Goal: Information Seeking & Learning: Find contact information

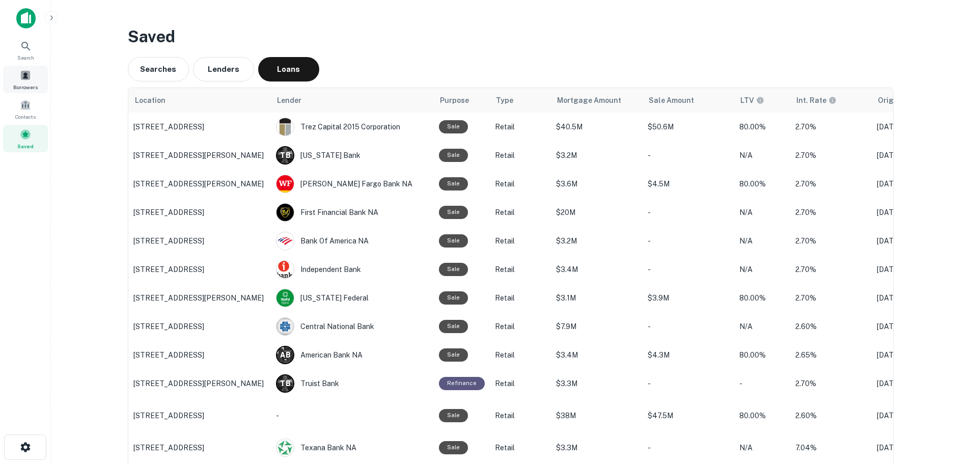
click at [21, 80] on span at bounding box center [25, 75] width 11 height 11
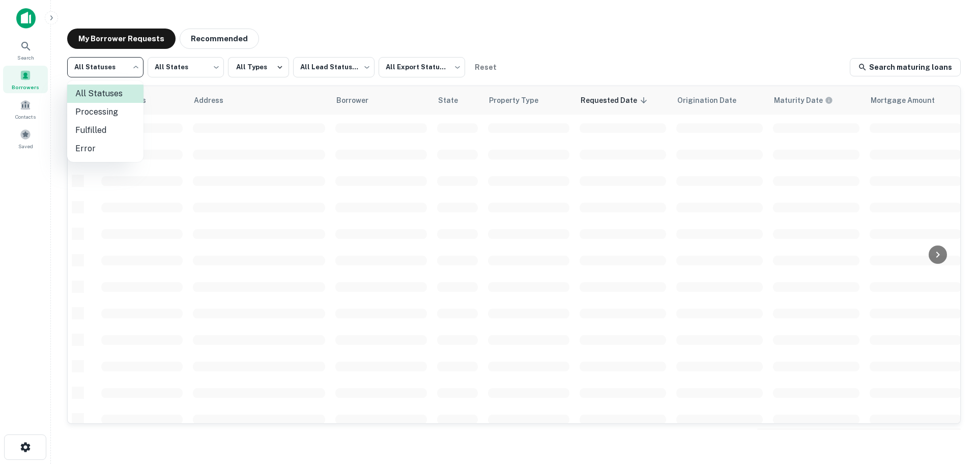
click at [115, 70] on body "Search Borrowers Contacts Saved My Borrower Requests Recommended All Statuses *…" at bounding box center [488, 232] width 977 height 464
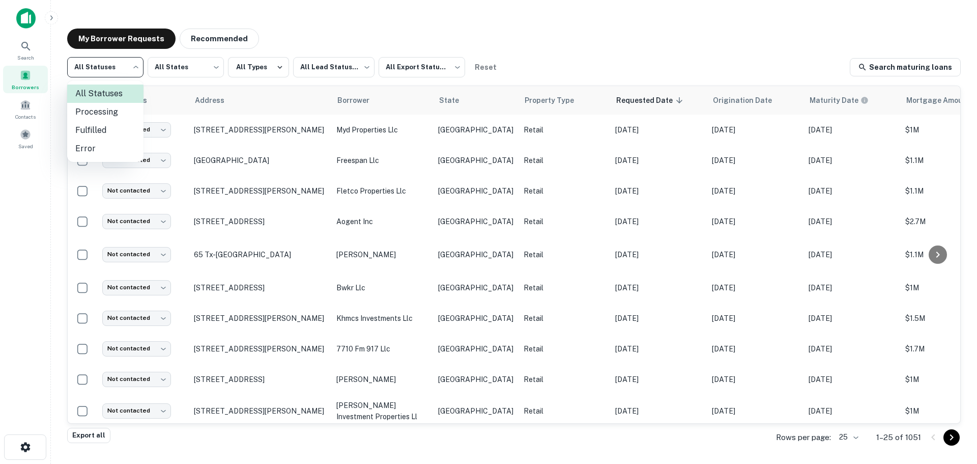
click at [108, 127] on li "Fulfilled" at bounding box center [105, 130] width 76 height 18
type input "*********"
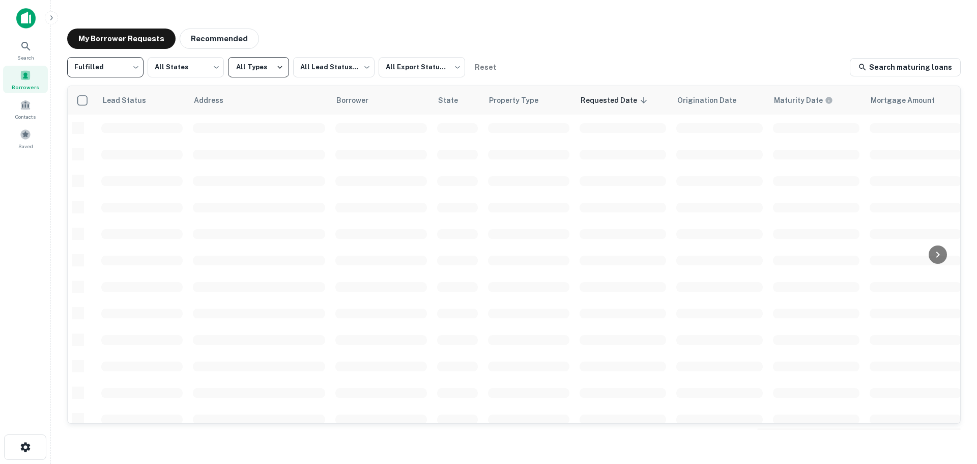
click at [275, 70] on icon "button" at bounding box center [279, 67] width 9 height 9
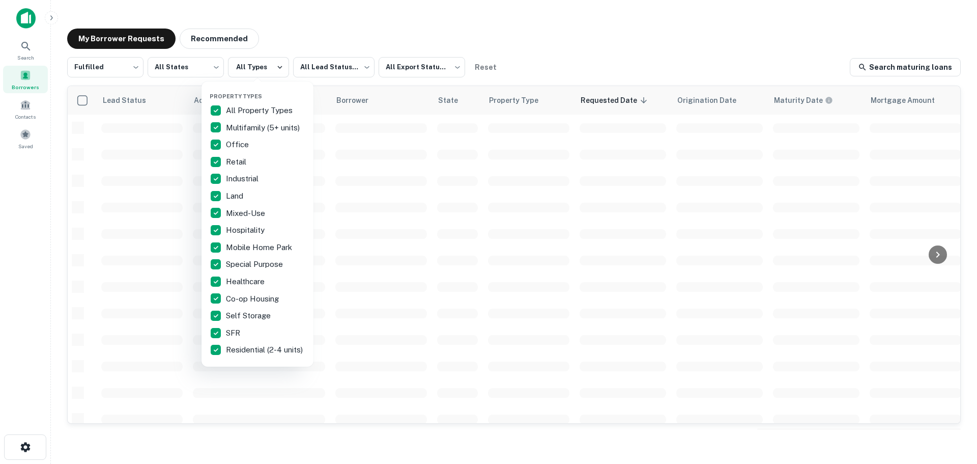
click at [328, 70] on div at bounding box center [488, 232] width 977 height 464
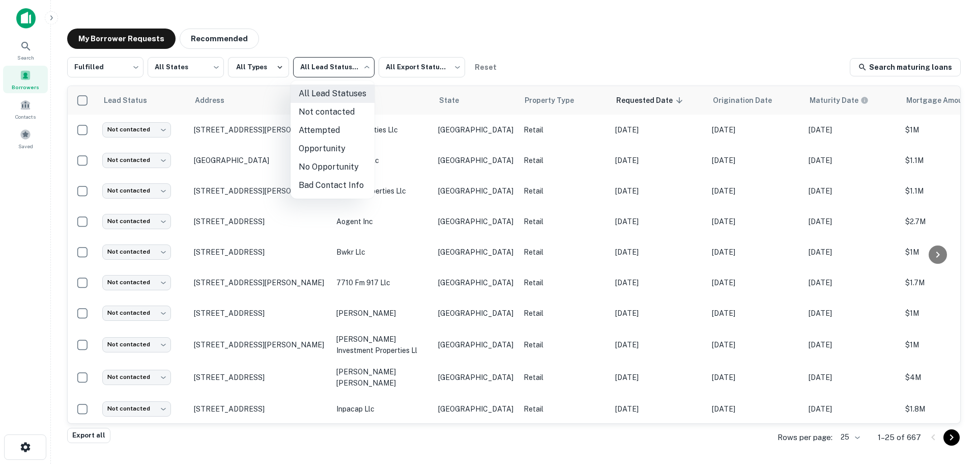
click at [351, 62] on body "Search Borrowers Contacts Saved My Borrower Requests Recommended Fulfilled ****…" at bounding box center [488, 232] width 977 height 464
click at [335, 112] on li "Not contacted" at bounding box center [333, 112] width 84 height 18
type input "****"
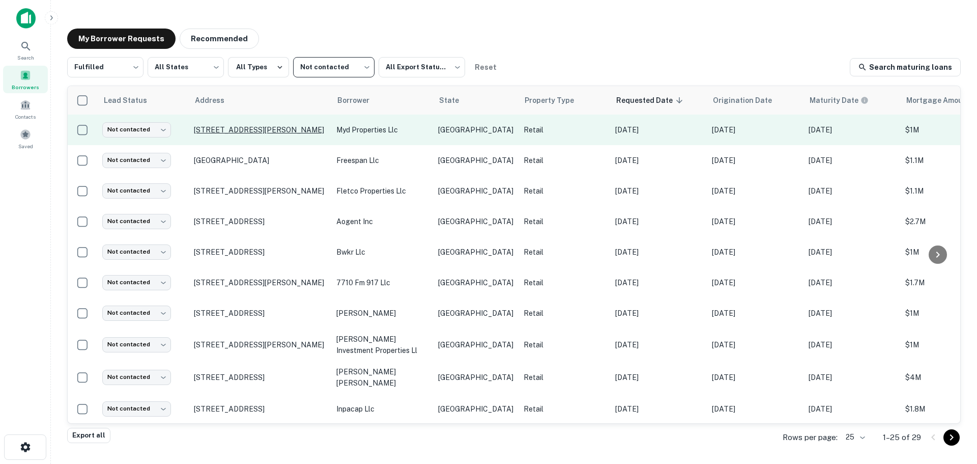
click at [260, 128] on p "[STREET_ADDRESS][PERSON_NAME]" at bounding box center [260, 129] width 132 height 9
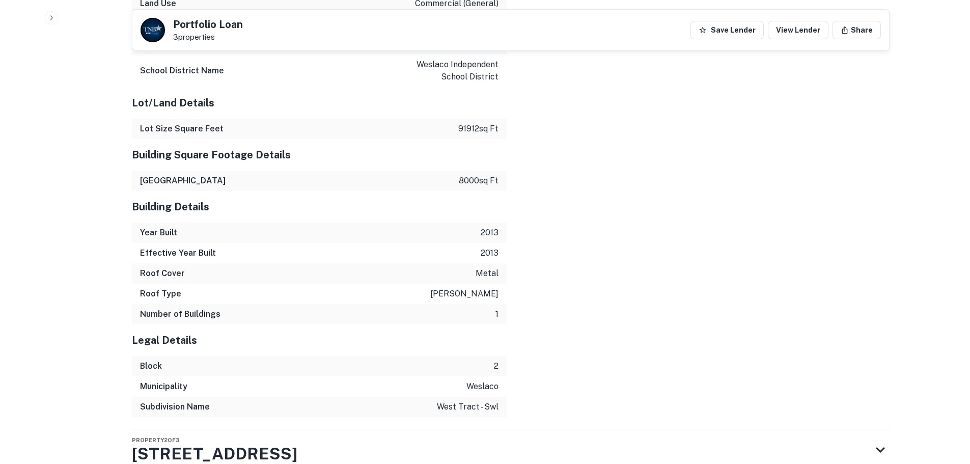
scroll to position [1338, 0]
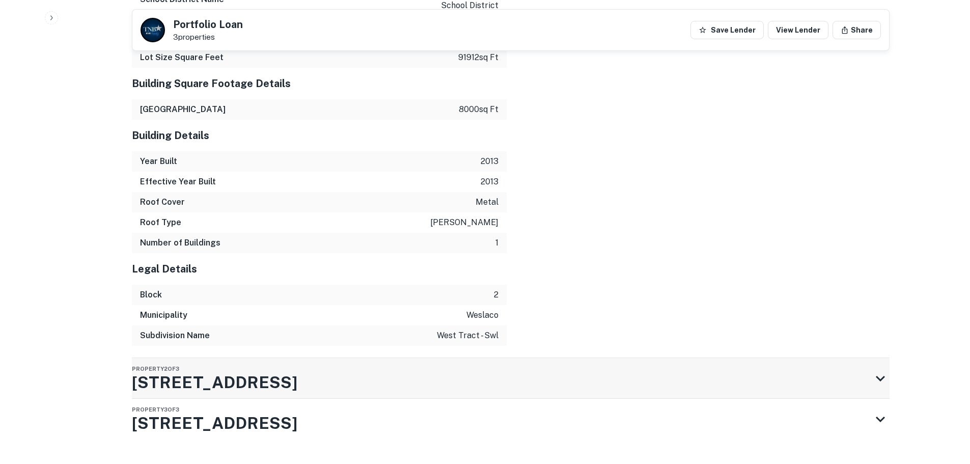
click at [393, 360] on div "Property 2 of 3 [STREET_ADDRESS]" at bounding box center [501, 378] width 739 height 41
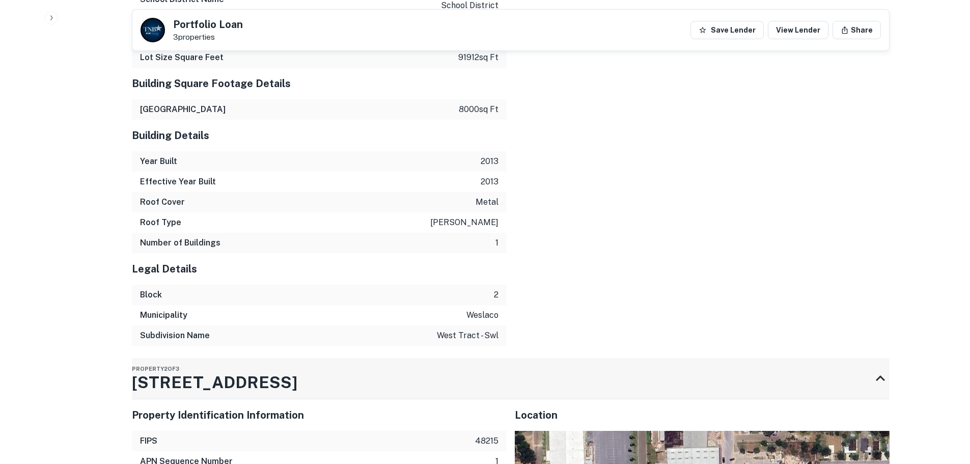
scroll to position [1643, 0]
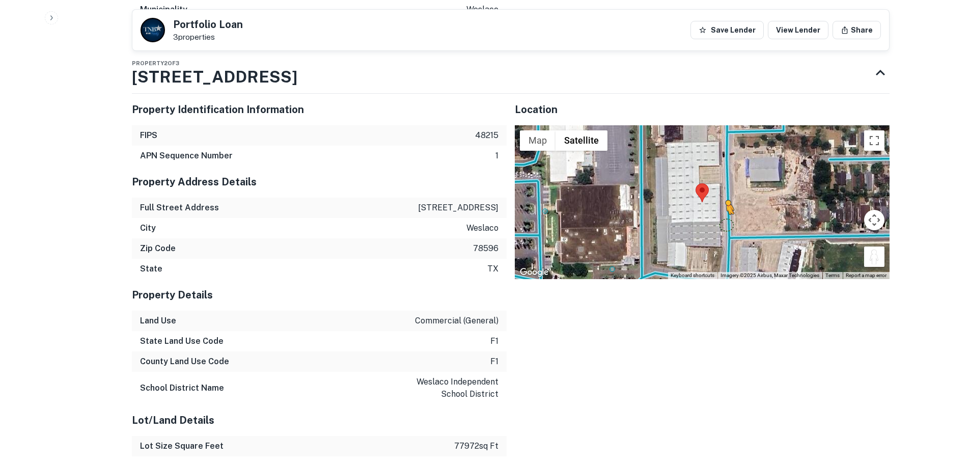
drag, startPoint x: 875, startPoint y: 233, endPoint x: 724, endPoint y: 197, distance: 155.9
click at [724, 197] on div "To activate drag with keyboard, press Alt + Enter. Once in keyboard drag state,…" at bounding box center [702, 202] width 375 height 154
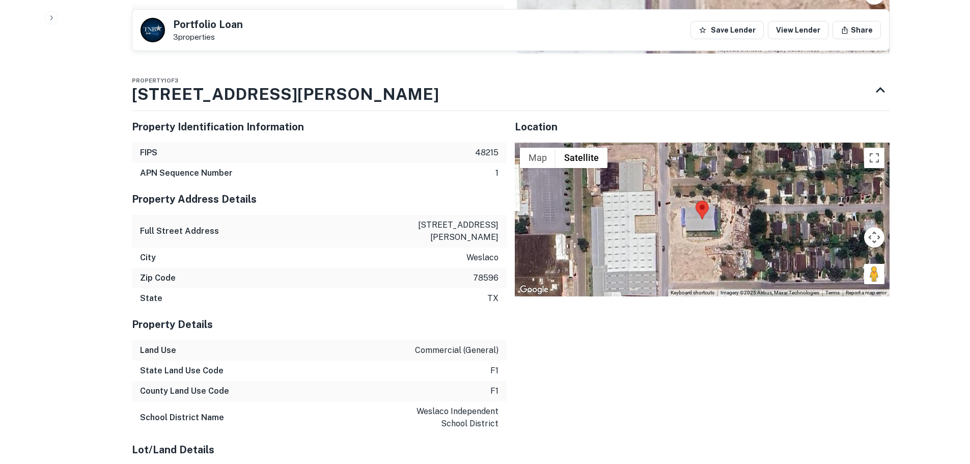
scroll to position [871, 0]
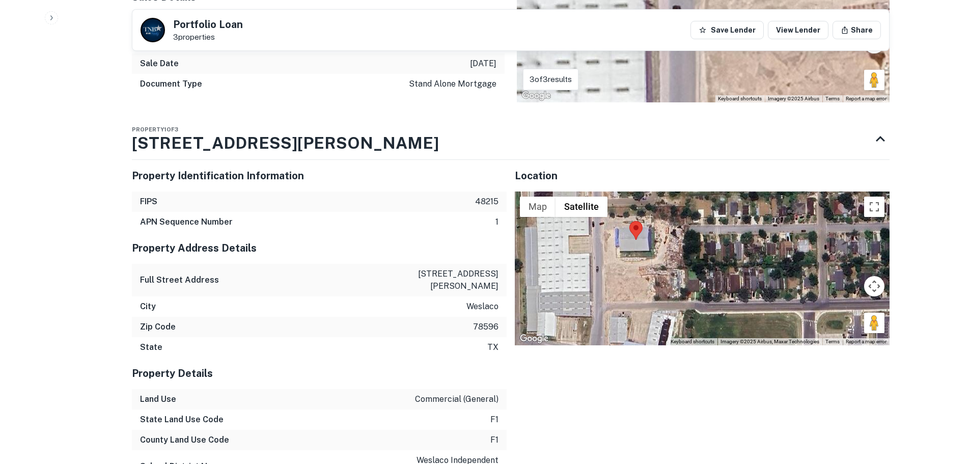
drag, startPoint x: 871, startPoint y: 322, endPoint x: 806, endPoint y: 292, distance: 72.2
click at [804, 292] on div at bounding box center [702, 268] width 375 height 154
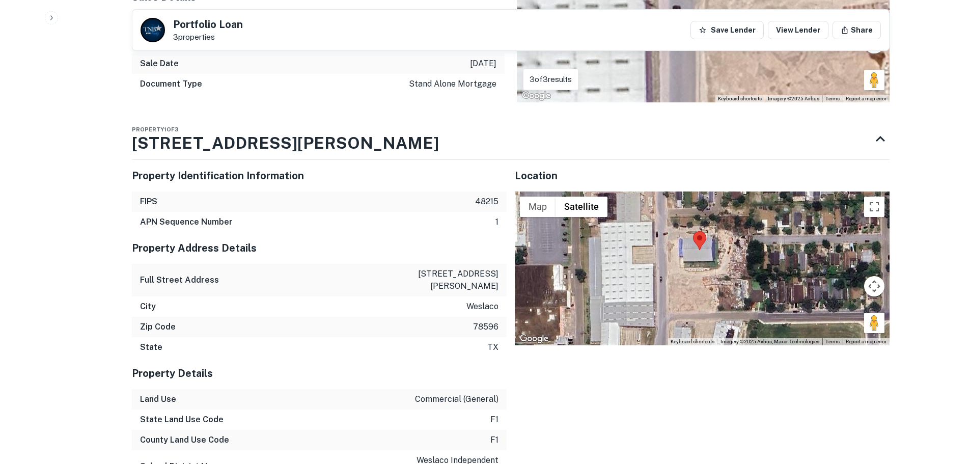
drag, startPoint x: 869, startPoint y: 308, endPoint x: 697, endPoint y: 271, distance: 176.0
click at [697, 271] on div "Map Terrain Satellite Labels Keyboard shortcuts Map Data Imagery ©2025 Airbus, …" at bounding box center [702, 268] width 375 height 154
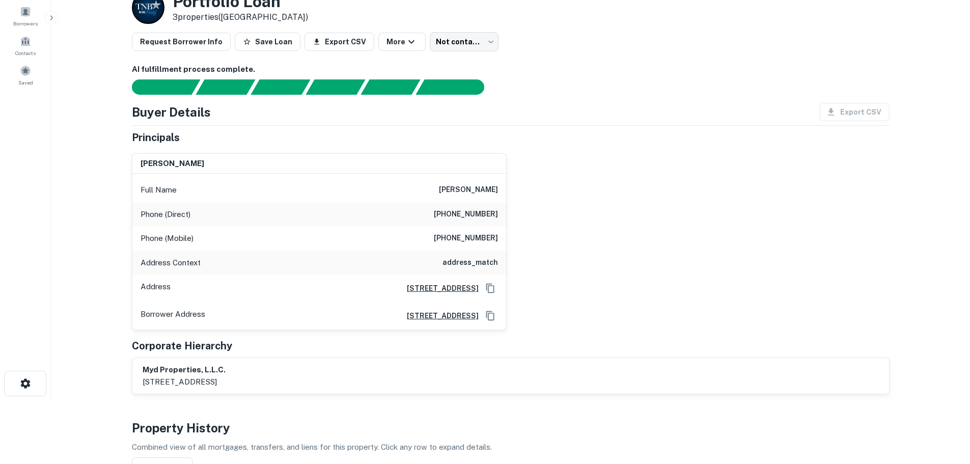
scroll to position [6, 0]
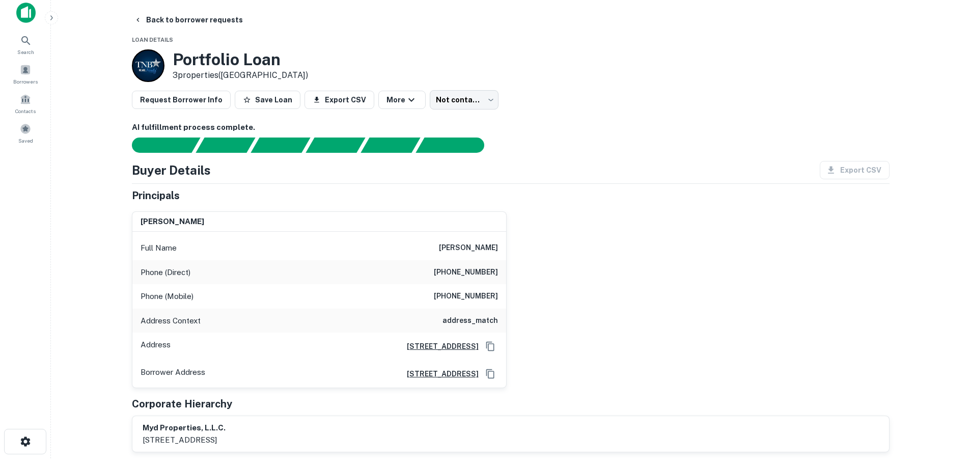
click at [484, 273] on h6 "[PHONE_NUMBER]" at bounding box center [466, 272] width 64 height 12
copy h6 "[PHONE_NUMBER]"
click at [492, 294] on h6 "[PHONE_NUMBER]" at bounding box center [466, 296] width 64 height 12
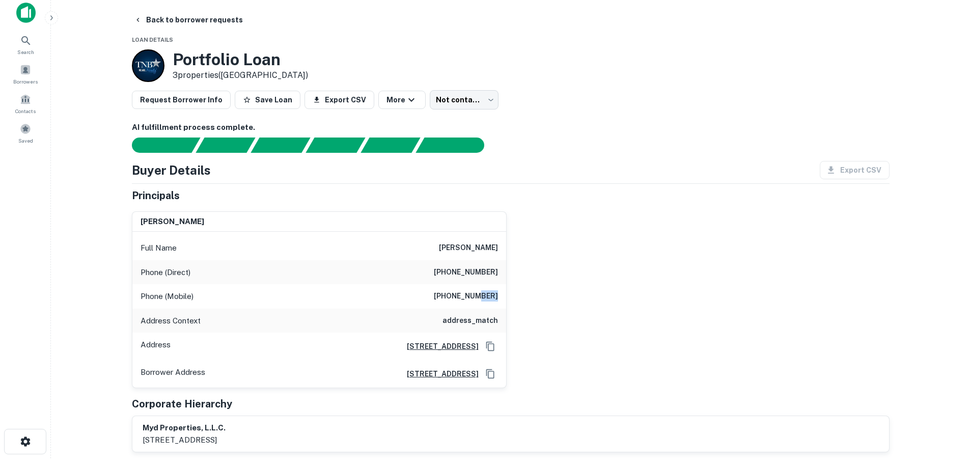
click at [492, 294] on h6 "[PHONE_NUMBER]" at bounding box center [466, 296] width 64 height 12
copy h6 "[PHONE_NUMBER]"
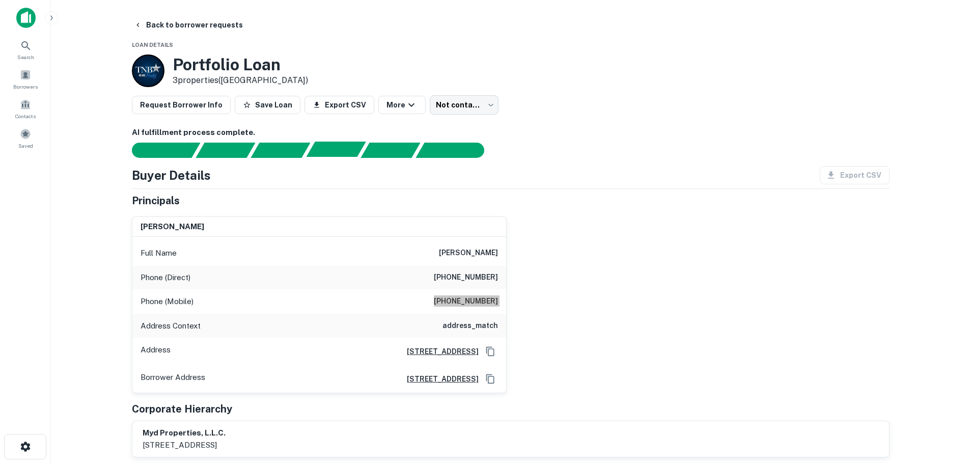
scroll to position [0, 0]
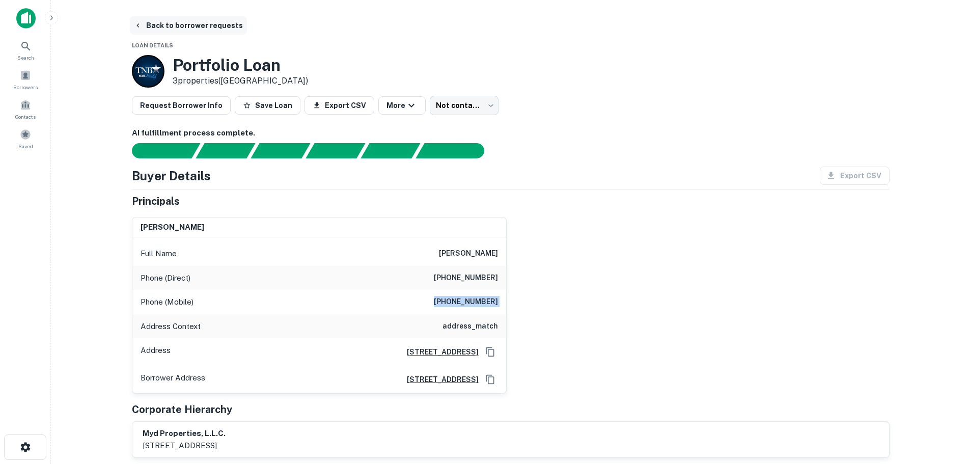
click at [214, 23] on button "Back to borrower requests" at bounding box center [188, 25] width 117 height 18
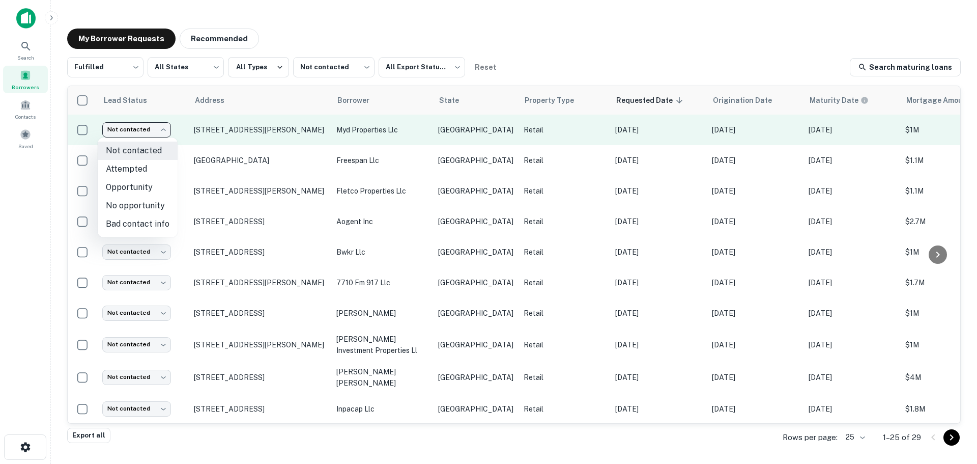
click at [153, 136] on body "Search Borrowers Contacts Saved My Borrower Requests Recommended Fulfilled ****…" at bounding box center [488, 232] width 977 height 464
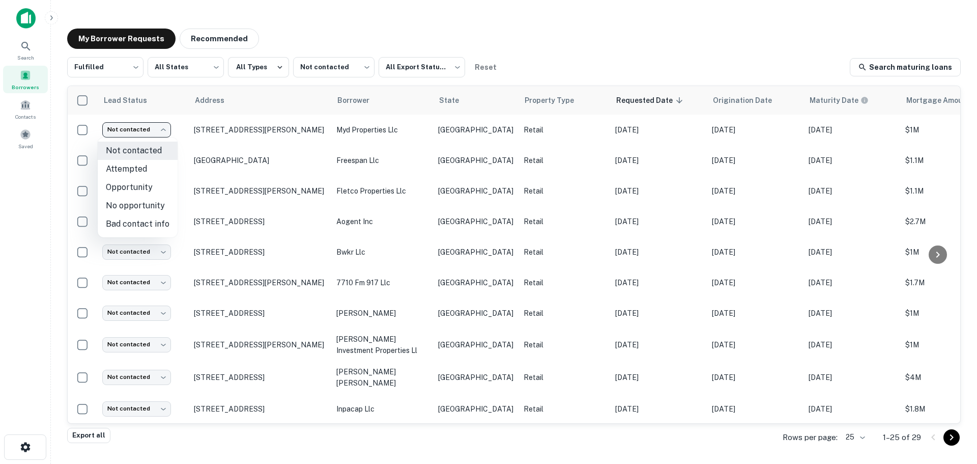
click at [153, 163] on li "Attempted" at bounding box center [138, 169] width 80 height 18
type input "*********"
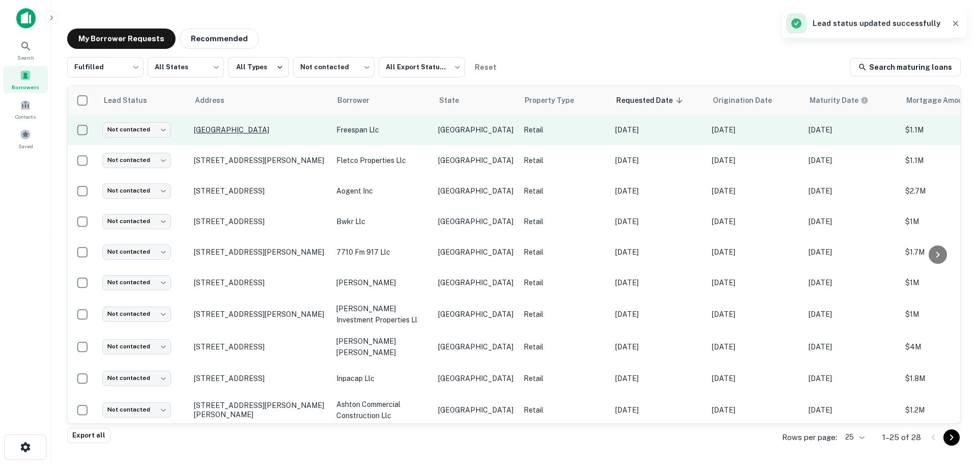
click at [262, 129] on p "[GEOGRAPHIC_DATA]" at bounding box center [260, 129] width 132 height 9
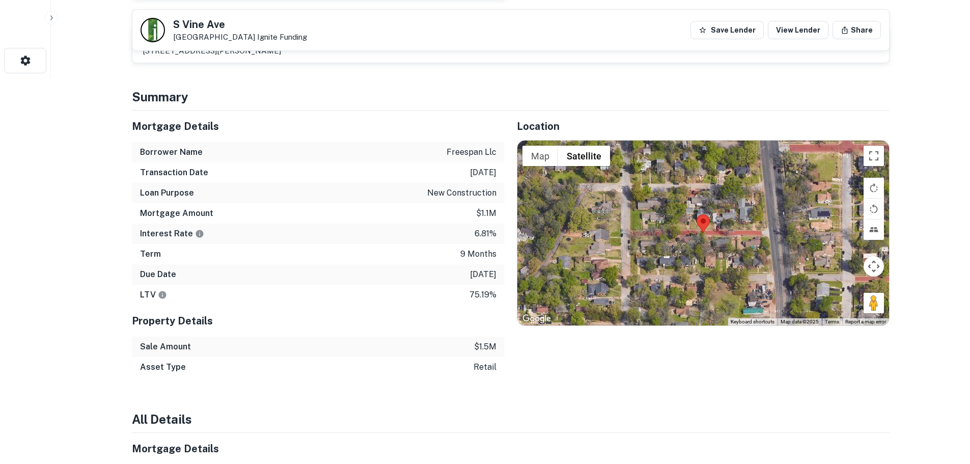
scroll to position [407, 0]
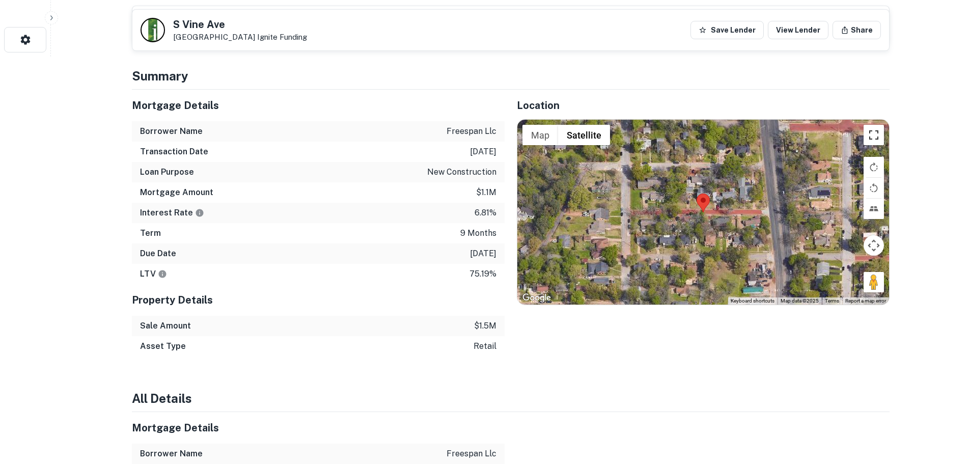
click at [875, 139] on button "Toggle fullscreen view" at bounding box center [873, 135] width 20 height 20
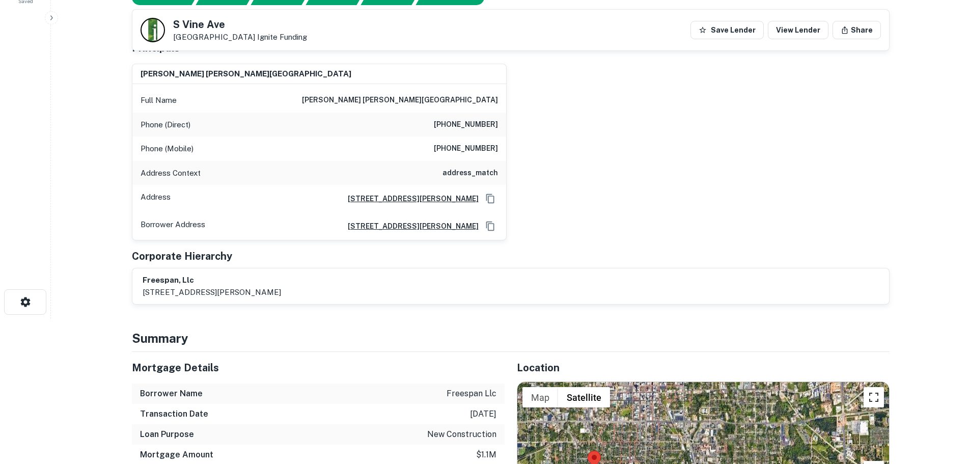
scroll to position [0, 0]
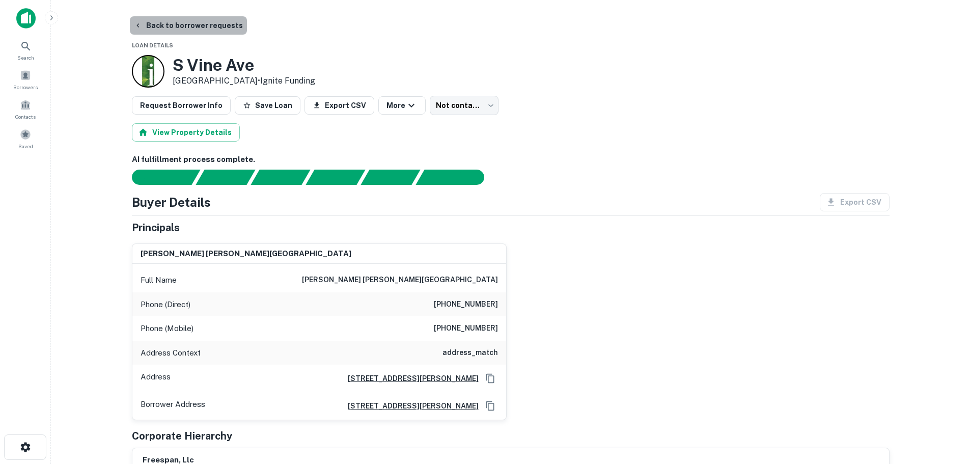
click at [204, 23] on button "Back to borrower requests" at bounding box center [188, 25] width 117 height 18
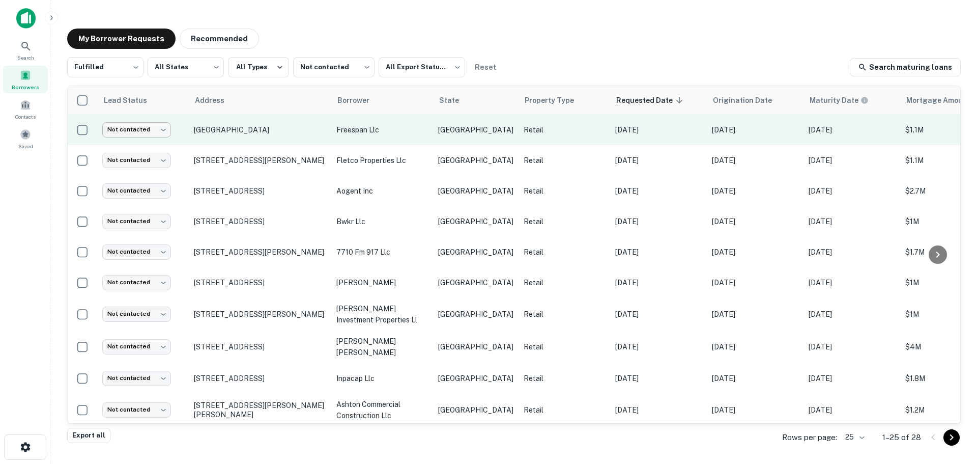
click at [140, 130] on body "Search Borrowers Contacts Saved My Borrower Requests Recommended Fulfilled ****…" at bounding box center [488, 232] width 977 height 464
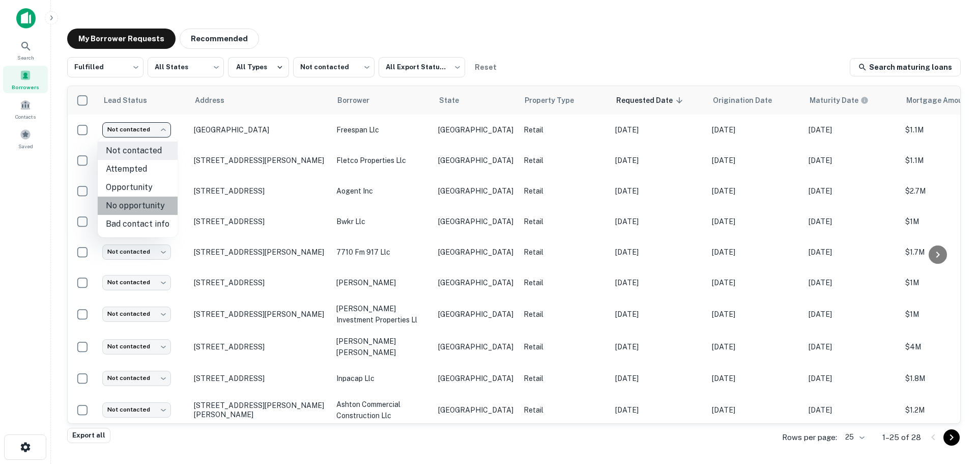
click at [153, 211] on li "No opportunity" at bounding box center [138, 205] width 80 height 18
type input "**********"
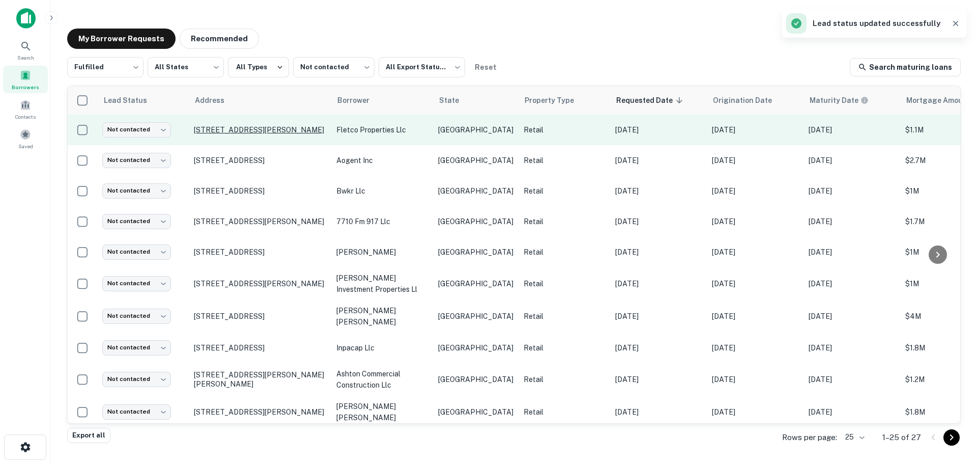
click at [262, 134] on p "[STREET_ADDRESS][PERSON_NAME]" at bounding box center [260, 129] width 132 height 9
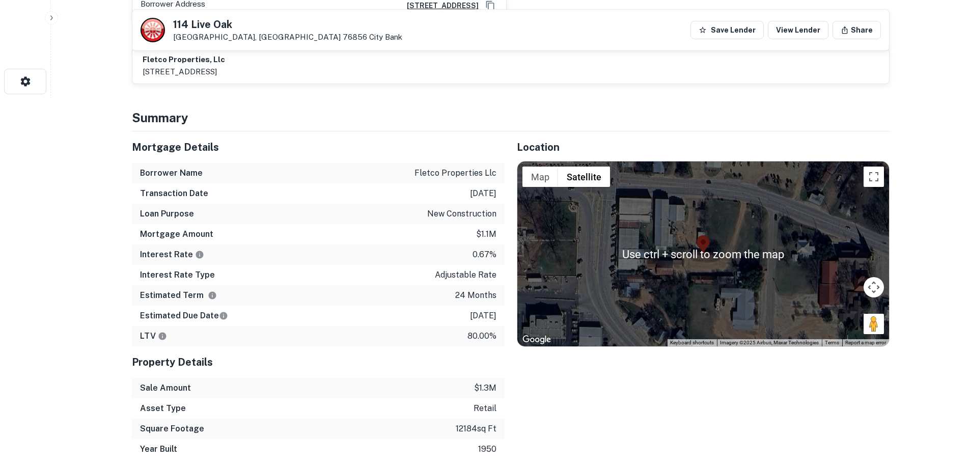
scroll to position [356, 0]
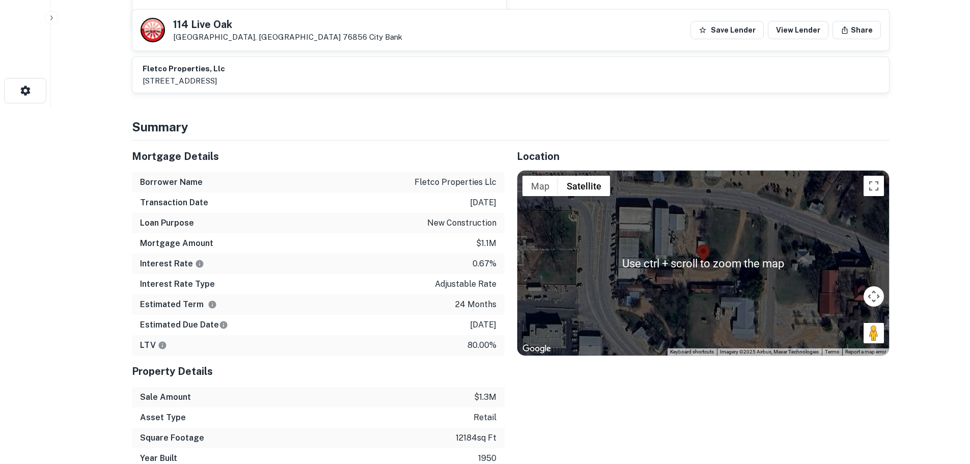
click at [222, 27] on h5 "114 Live Oak" at bounding box center [287, 24] width 229 height 10
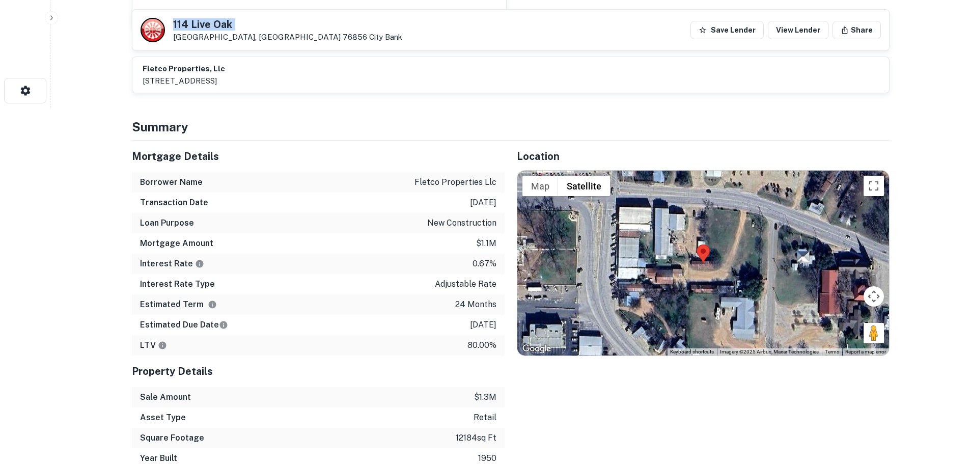
click at [222, 27] on h5 "114 Live Oak" at bounding box center [287, 24] width 229 height 10
copy h5 "114 Live Oak"
click at [870, 187] on button "Toggle fullscreen view" at bounding box center [873, 186] width 20 height 20
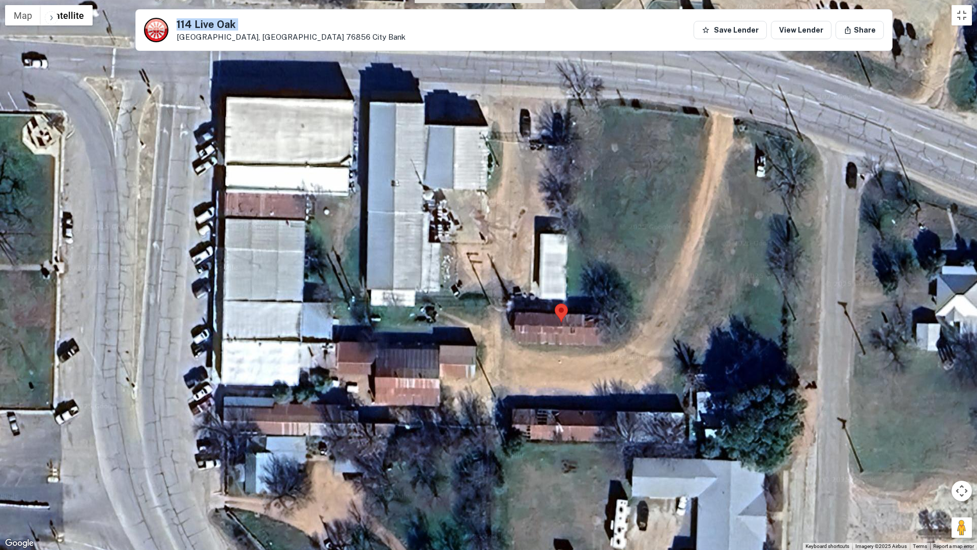
drag, startPoint x: 496, startPoint y: 252, endPoint x: 584, endPoint y: 385, distance: 159.1
click at [584, 385] on div at bounding box center [488, 275] width 977 height 550
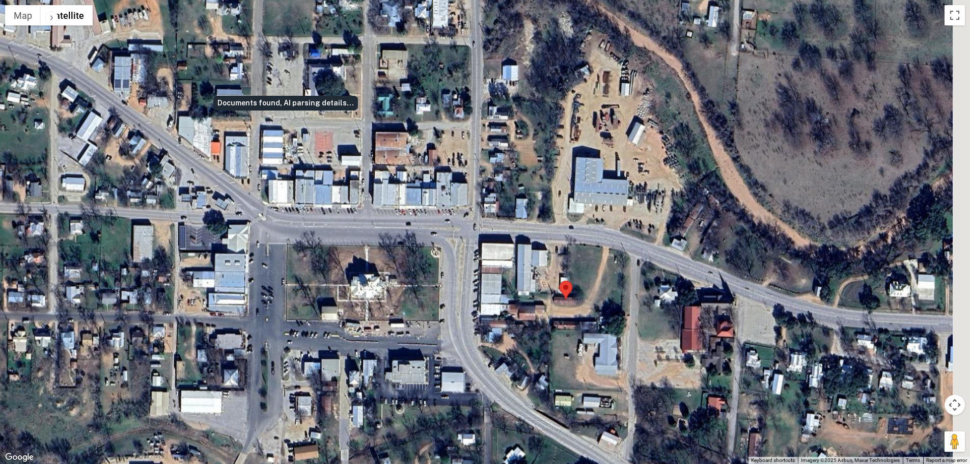
scroll to position [0, 0]
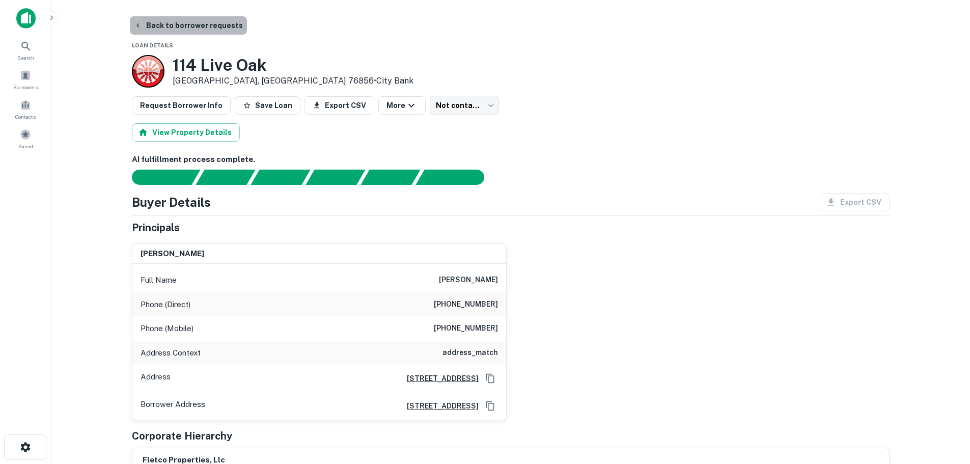
click at [218, 29] on button "Back to borrower requests" at bounding box center [188, 25] width 117 height 18
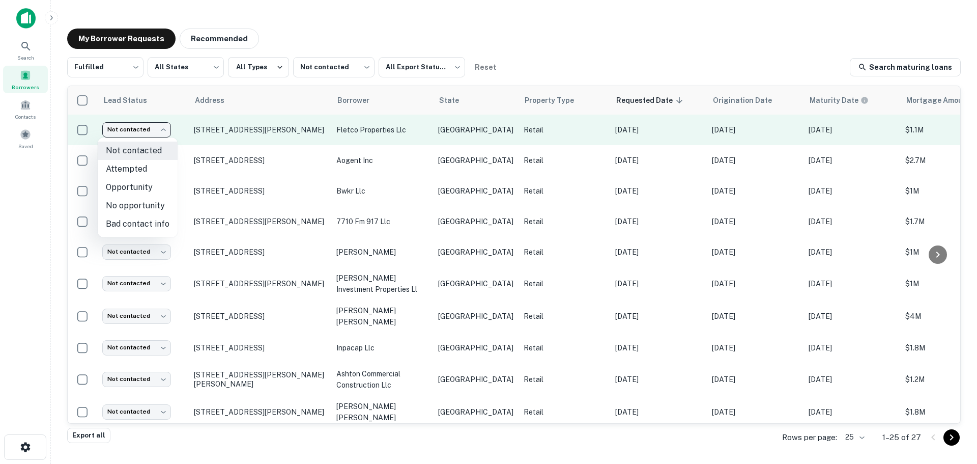
click at [168, 131] on body "Search Borrowers Contacts Saved My Borrower Requests Recommended Fulfilled ****…" at bounding box center [488, 232] width 977 height 464
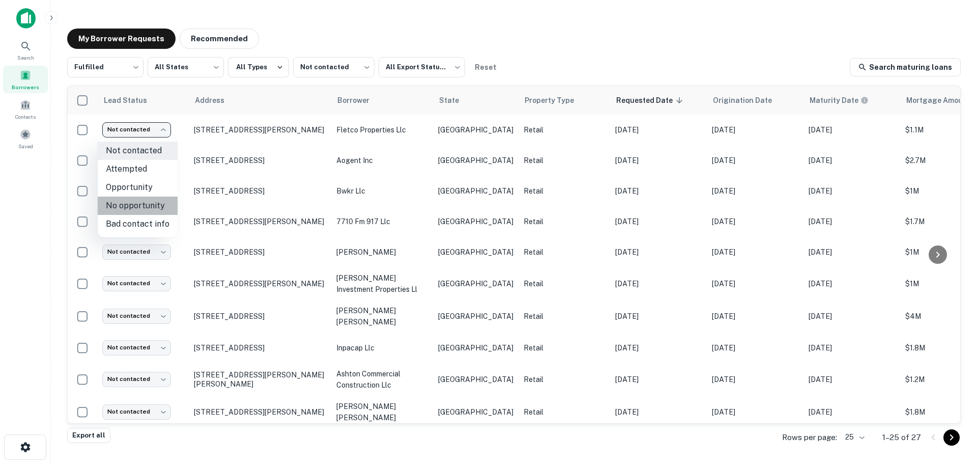
click at [152, 208] on li "No opportunity" at bounding box center [138, 205] width 80 height 18
type input "**********"
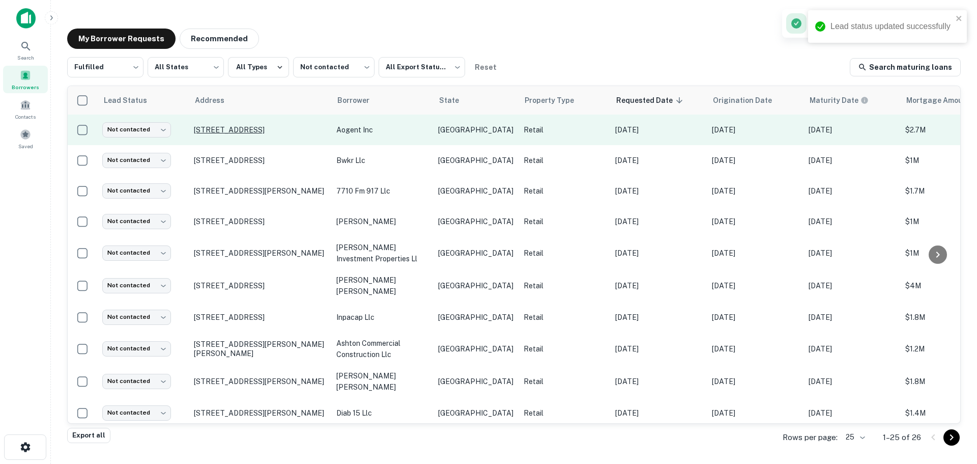
click at [246, 132] on p "[STREET_ADDRESS]" at bounding box center [260, 129] width 132 height 9
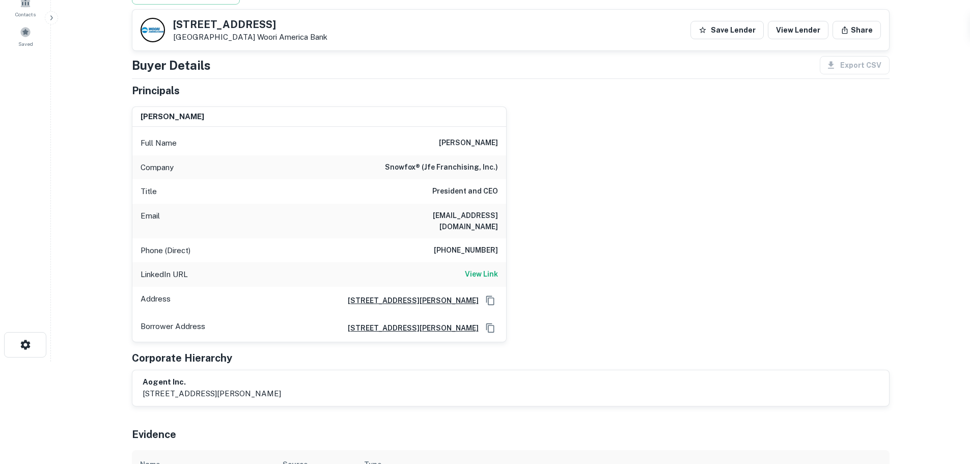
scroll to position [102, 0]
click at [489, 269] on h6 "View Link" at bounding box center [481, 274] width 33 height 11
